Goal: Information Seeking & Learning: Compare options

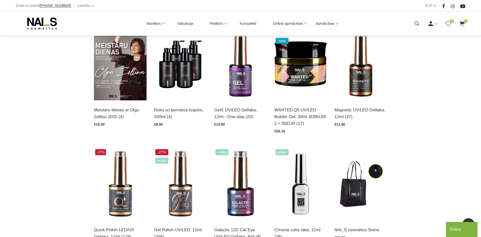
scroll to position [204, 0]
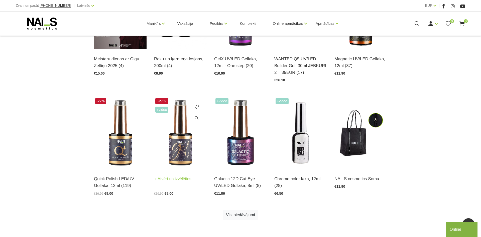
click at [173, 180] on link "Atvērt un izvēlēties" at bounding box center [172, 178] width 37 height 7
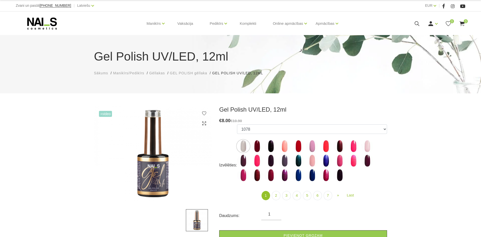
click at [102, 112] on span "+Video" at bounding box center [105, 114] width 13 height 6
click at [103, 115] on span "+Video" at bounding box center [105, 114] width 13 height 6
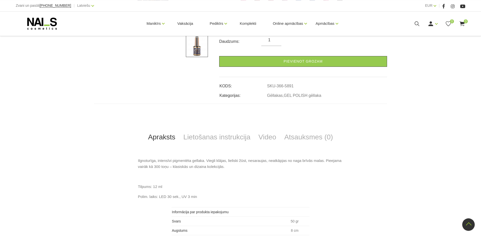
scroll to position [173, 0]
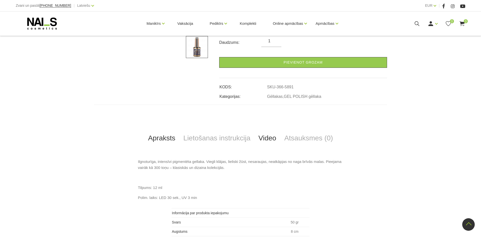
click at [278, 137] on link "Video" at bounding box center [267, 138] width 26 height 17
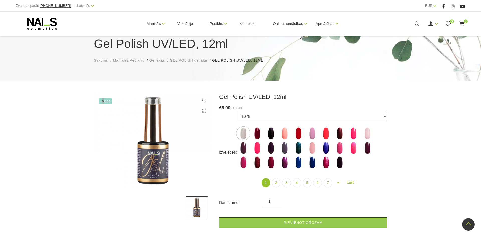
scroll to position [0, 0]
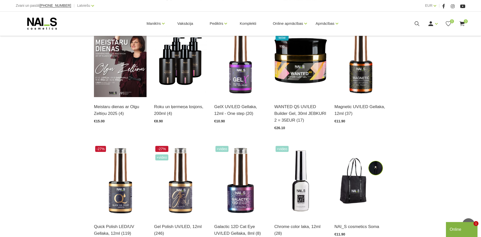
scroll to position [102, 0]
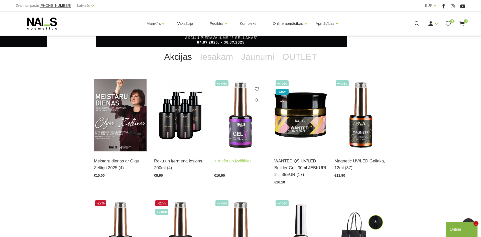
click at [245, 139] on img at bounding box center [240, 115] width 53 height 72
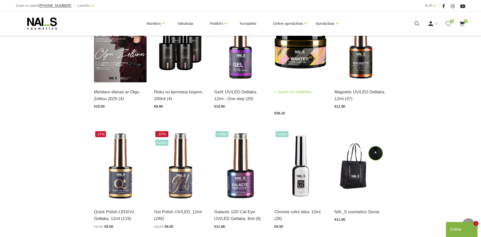
scroll to position [179, 0]
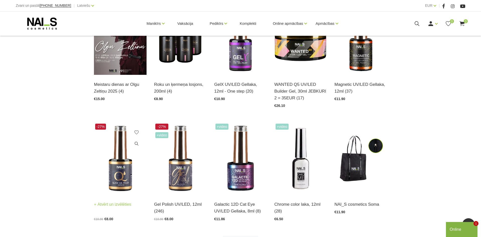
click at [123, 161] on img at bounding box center [120, 158] width 53 height 72
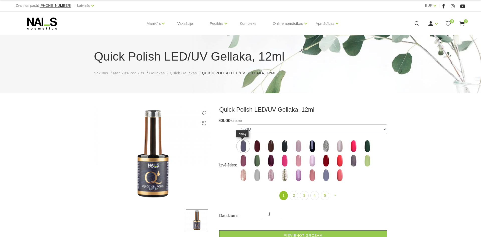
click at [243, 147] on img at bounding box center [243, 146] width 13 height 13
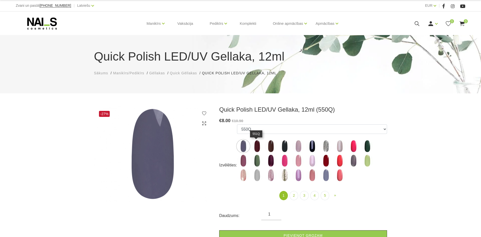
click at [255, 149] on img at bounding box center [257, 146] width 13 height 13
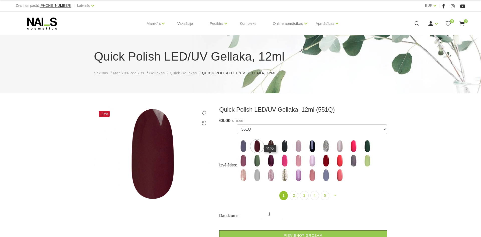
click at [268, 162] on img at bounding box center [270, 160] width 13 height 13
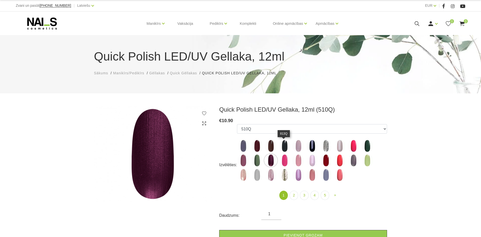
click at [287, 147] on img at bounding box center [284, 146] width 13 height 13
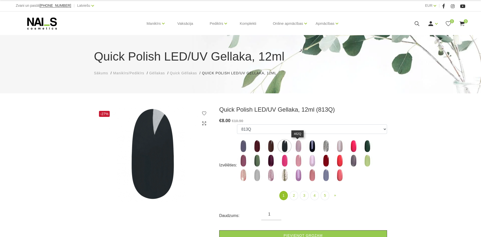
click at [298, 146] on img at bounding box center [298, 146] width 13 height 13
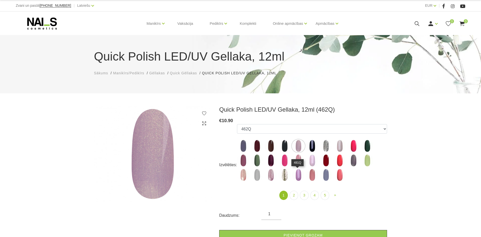
click at [298, 173] on img at bounding box center [298, 175] width 13 height 13
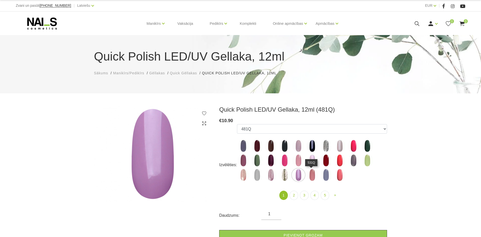
click at [308, 176] on img at bounding box center [312, 175] width 13 height 13
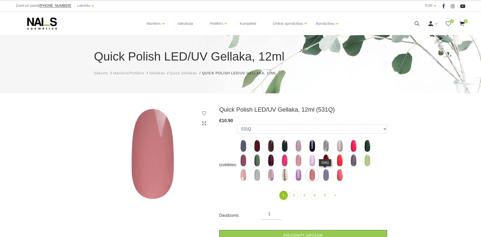
click at [327, 176] on img at bounding box center [325, 175] width 13 height 13
select select "4361"
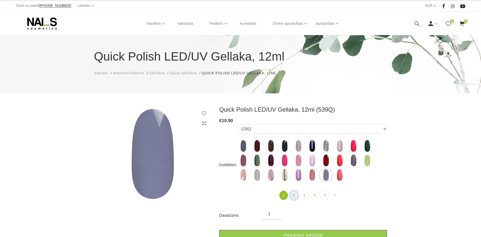
click at [292, 196] on link "2" at bounding box center [293, 195] width 9 height 9
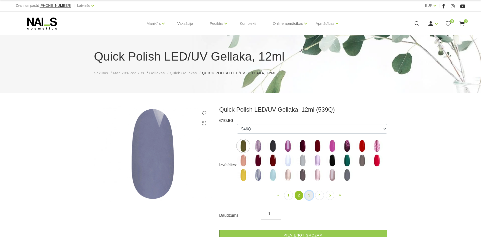
click at [308, 196] on link "3" at bounding box center [309, 195] width 9 height 9
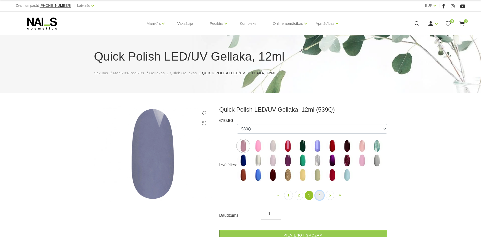
click at [316, 196] on link "4" at bounding box center [319, 195] width 9 height 9
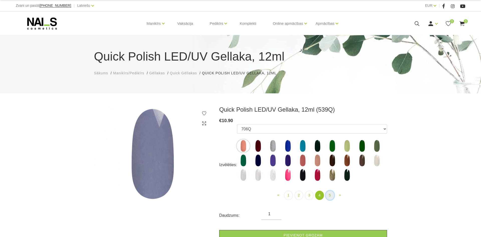
click at [326, 197] on link "5" at bounding box center [329, 195] width 9 height 9
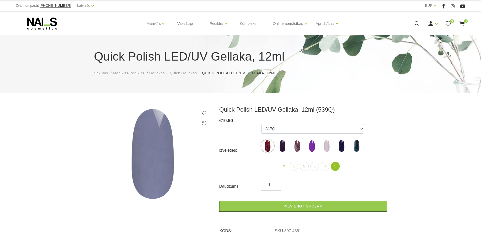
click at [328, 148] on img at bounding box center [326, 146] width 13 height 13
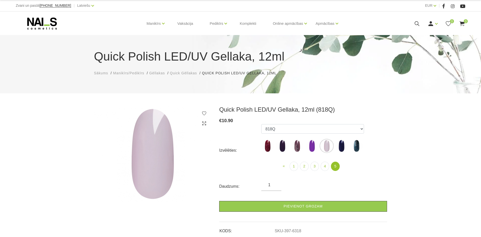
click at [314, 147] on img at bounding box center [311, 146] width 13 height 13
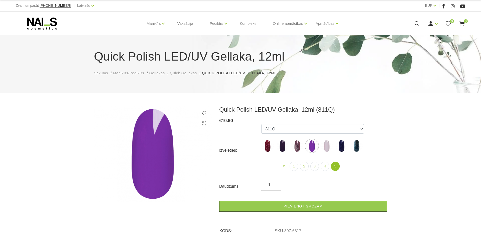
click at [281, 148] on img at bounding box center [282, 146] width 13 height 13
select select "6315"
